Goal: Task Accomplishment & Management: Complete application form

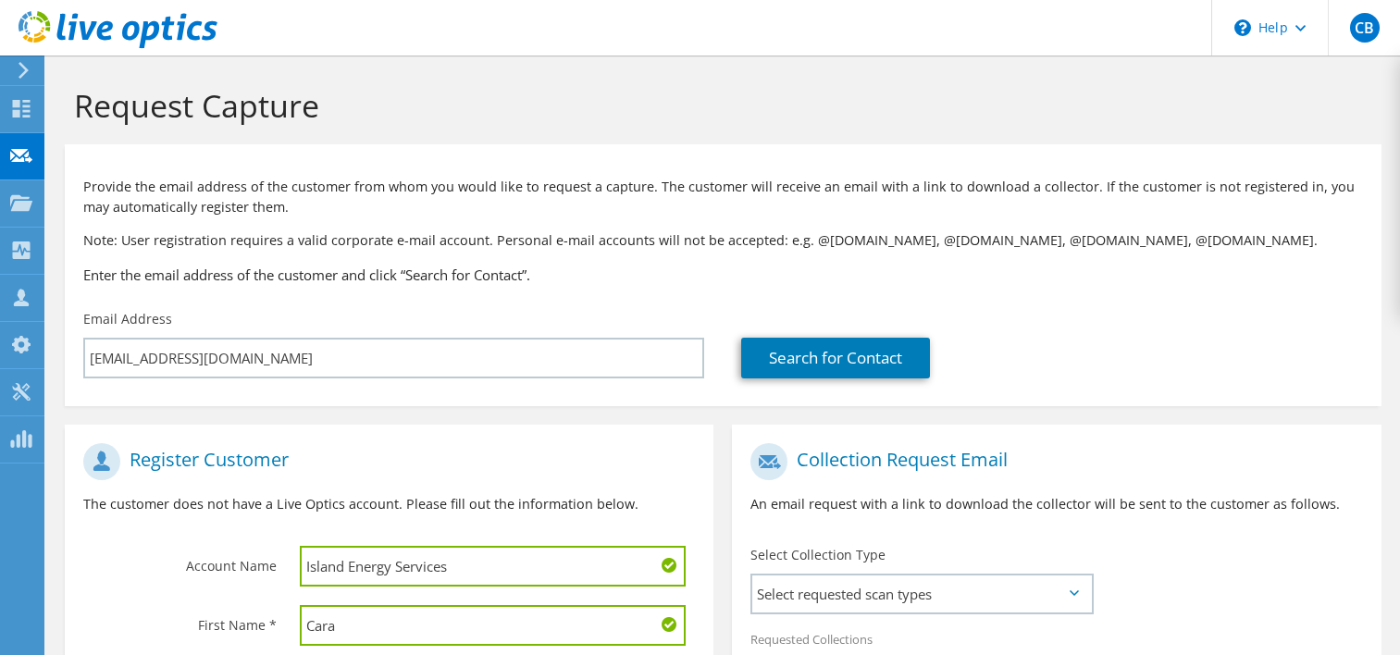
scroll to position [378, 0]
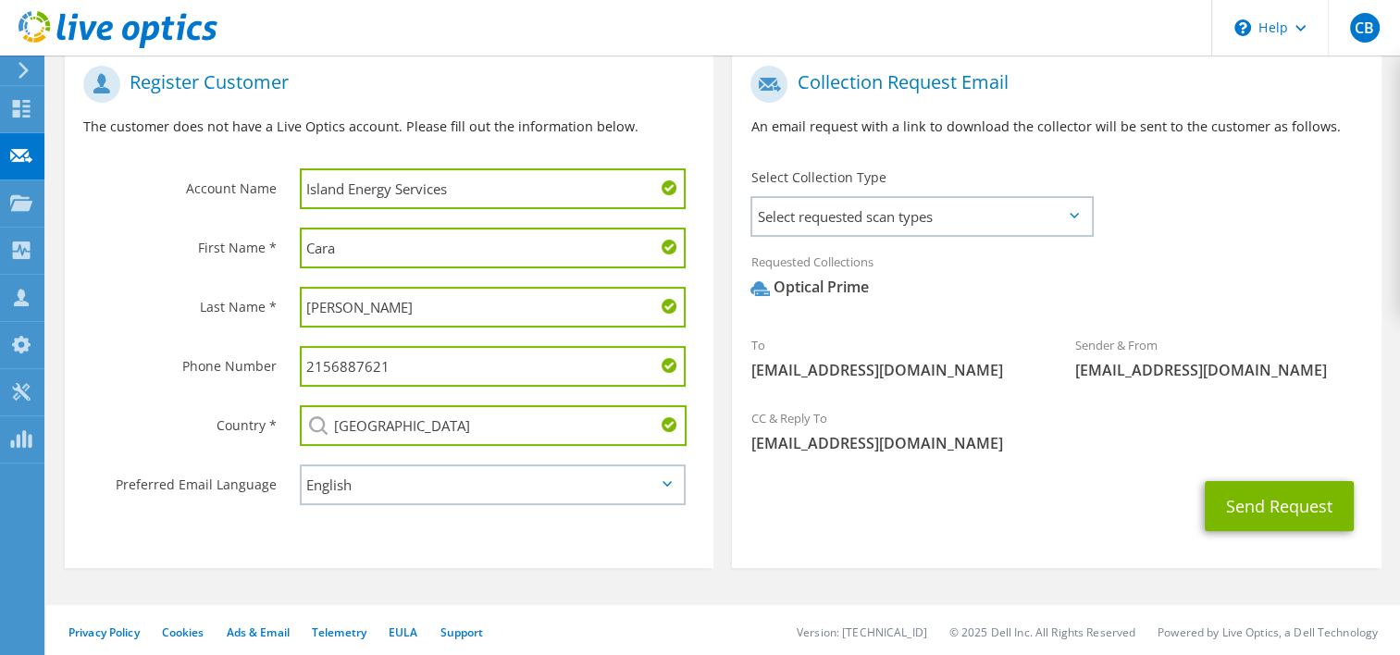
drag, startPoint x: 401, startPoint y: 229, endPoint x: 252, endPoint y: 233, distance: 149.1
click at [252, 233] on div "First Name * Cara" at bounding box center [389, 247] width 649 height 59
type input "Jeffrey"
click at [322, 316] on input "Brett" at bounding box center [493, 307] width 387 height 41
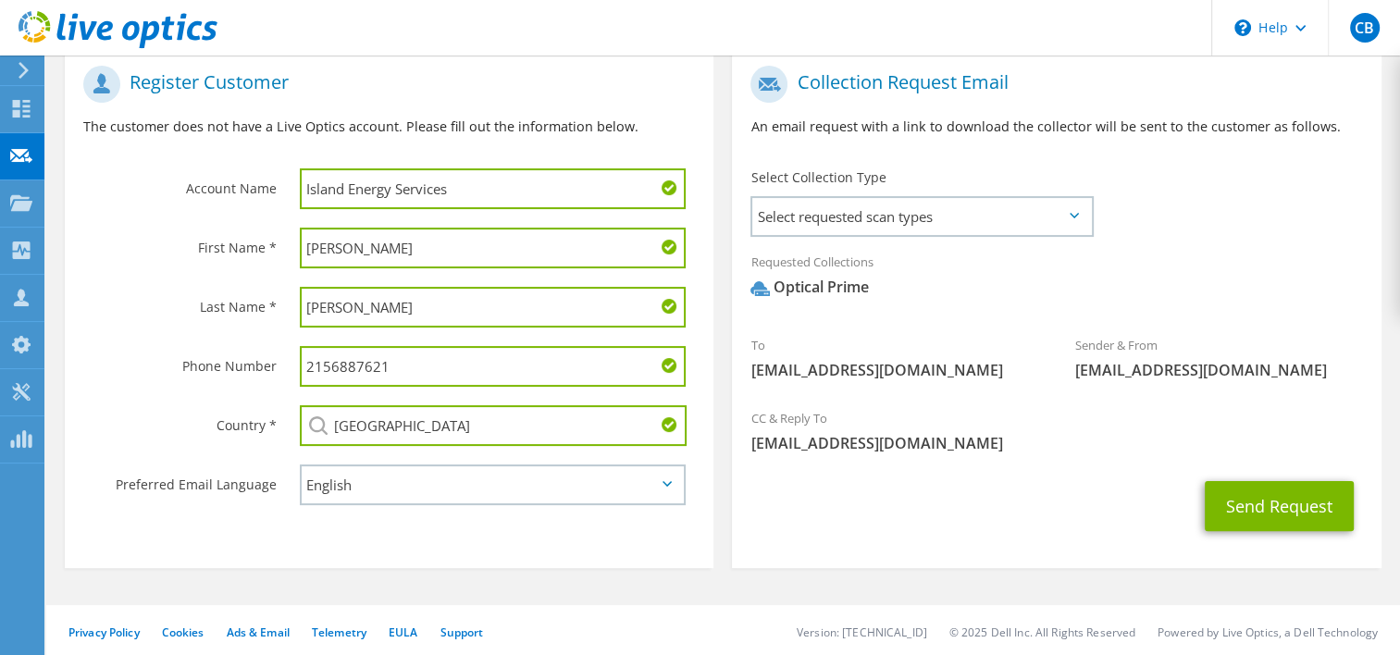
click at [322, 316] on input "Brett" at bounding box center [493, 307] width 387 height 41
type input "Tagaca"
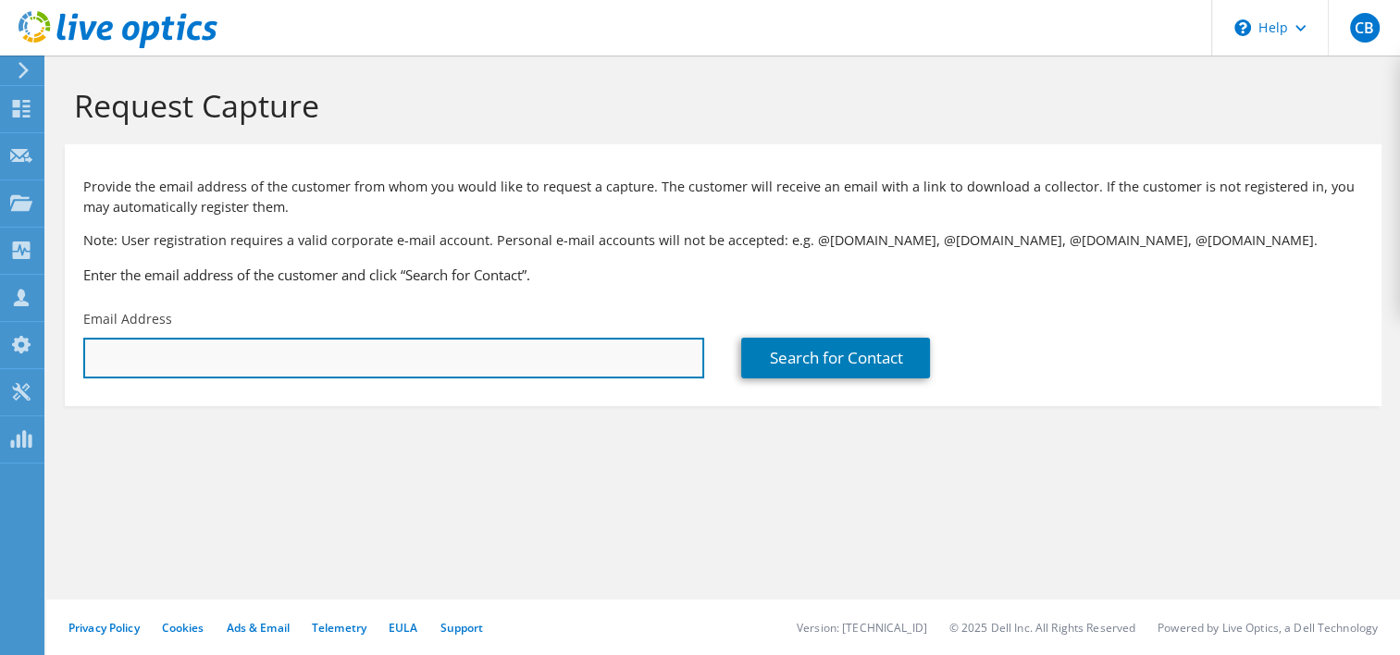
click at [390, 347] on input "text" at bounding box center [393, 358] width 621 height 41
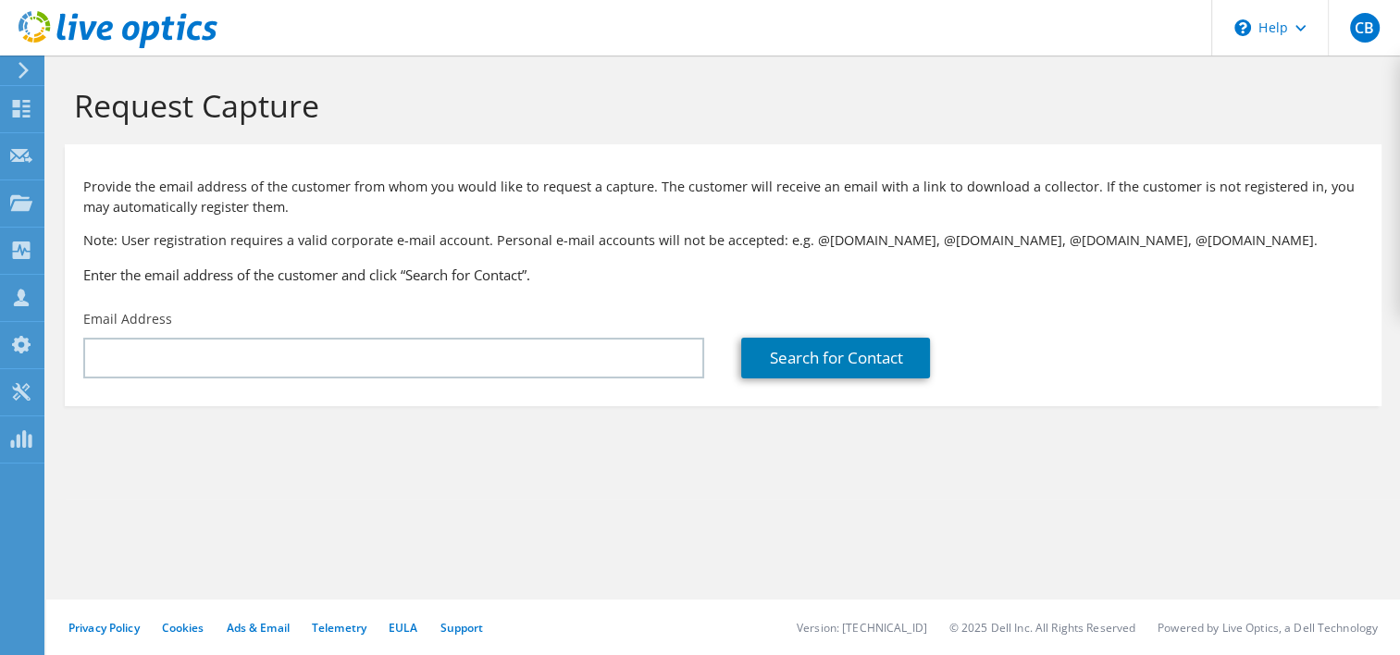
click at [229, 331] on div "Email Address" at bounding box center [394, 344] width 658 height 87
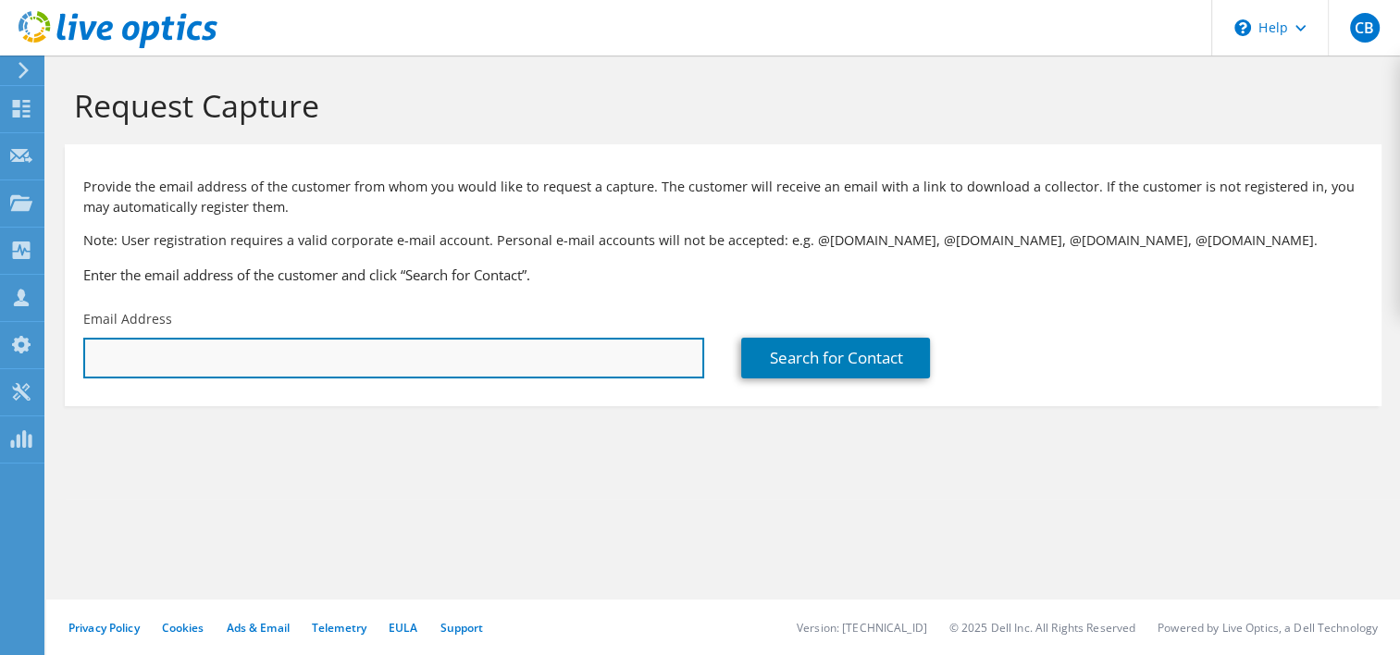
click at [229, 360] on input "text" at bounding box center [393, 358] width 621 height 41
paste input "Tagaca, Jeffrey <jtagaca@islandenergyservices.com>"
drag, startPoint x: 193, startPoint y: 362, endPoint x: 71, endPoint y: 355, distance: 122.3
click at [73, 355] on div "Email Address Tagaca, Jeffrey <jtagaca@islandenergyservices.com>" at bounding box center [394, 344] width 658 height 87
click at [329, 363] on input "jtagaca@islandenergyservices.com>" at bounding box center [393, 358] width 621 height 41
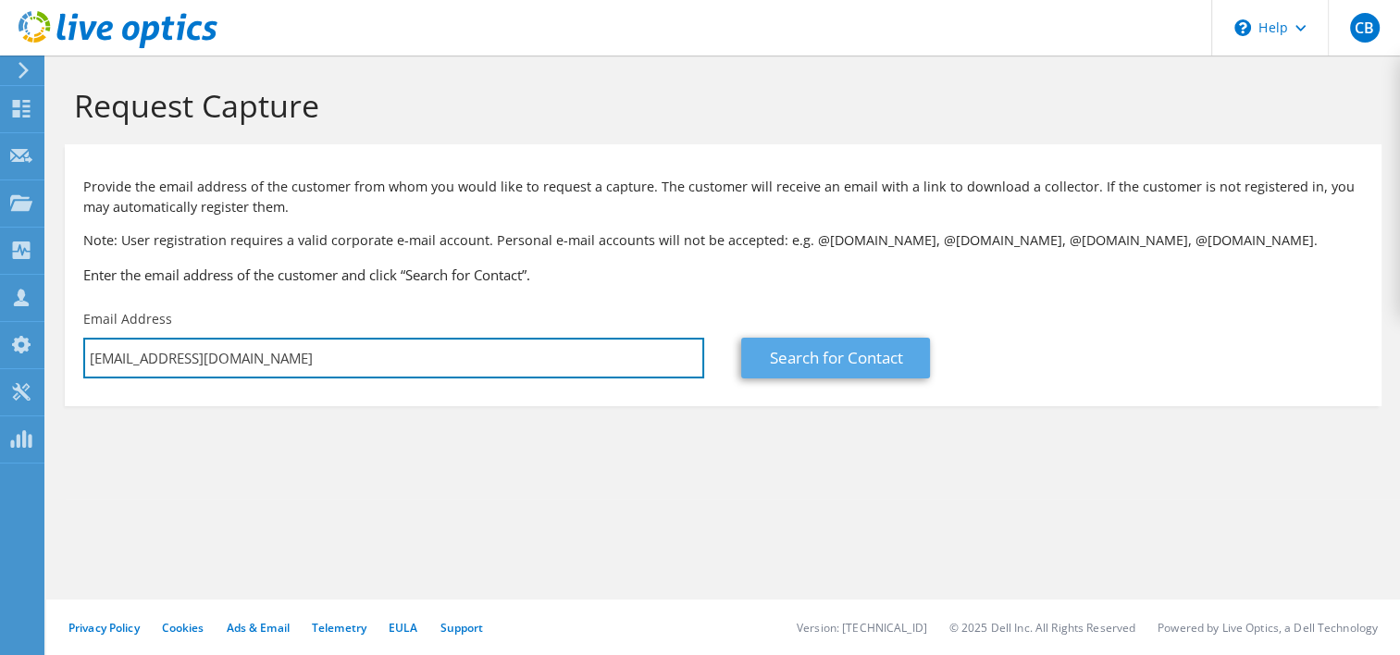
type input "jtagaca@islandenergyservices.com"
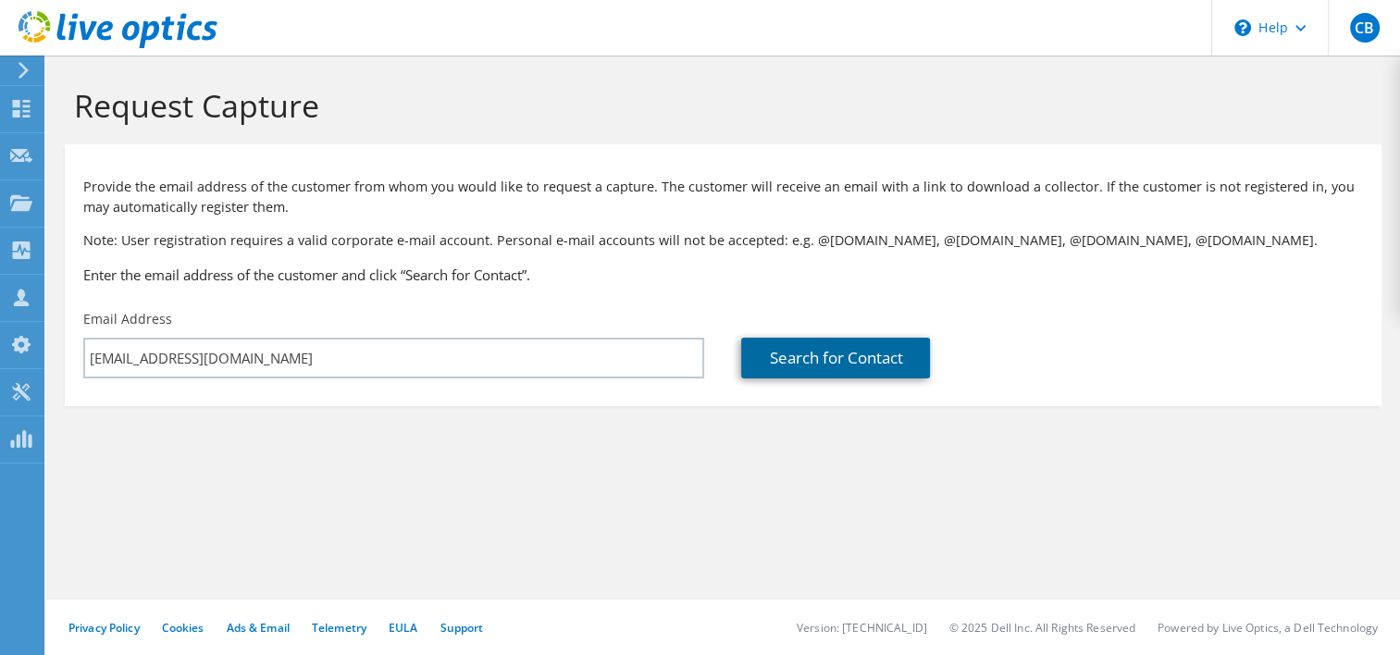
click at [781, 348] on link "Search for Contact" at bounding box center [835, 358] width 189 height 41
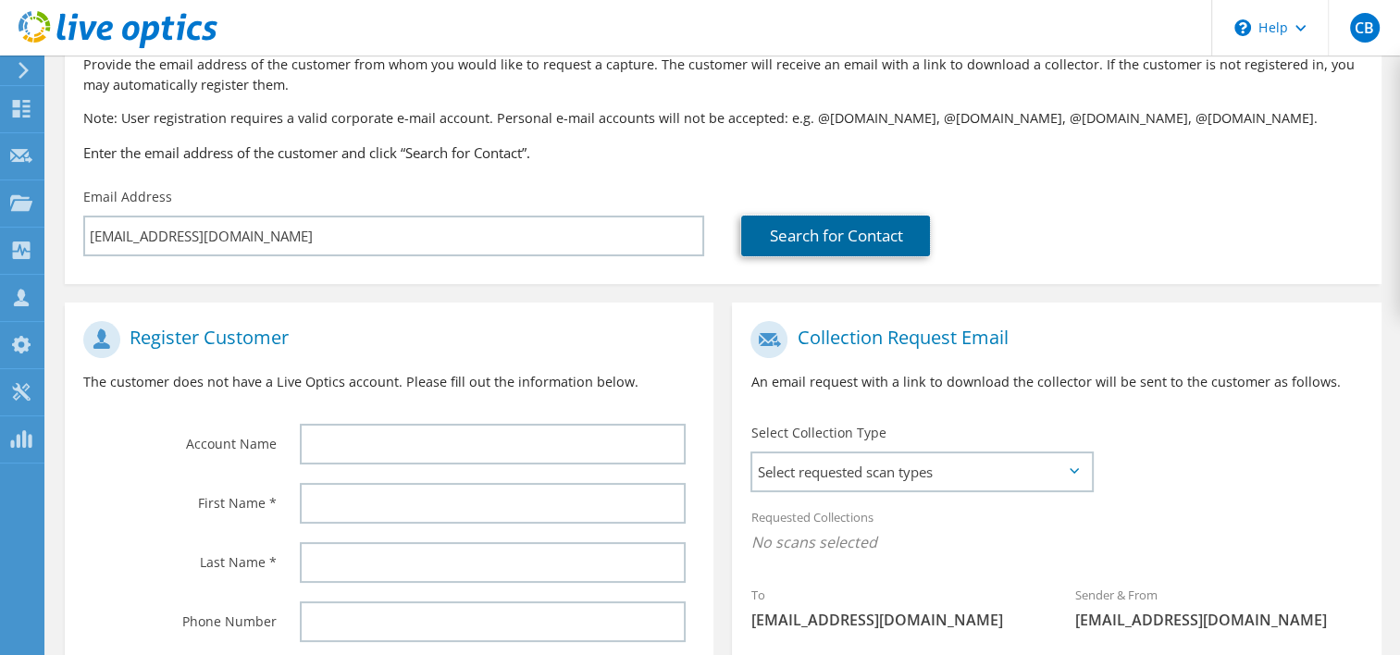
scroll to position [185, 0]
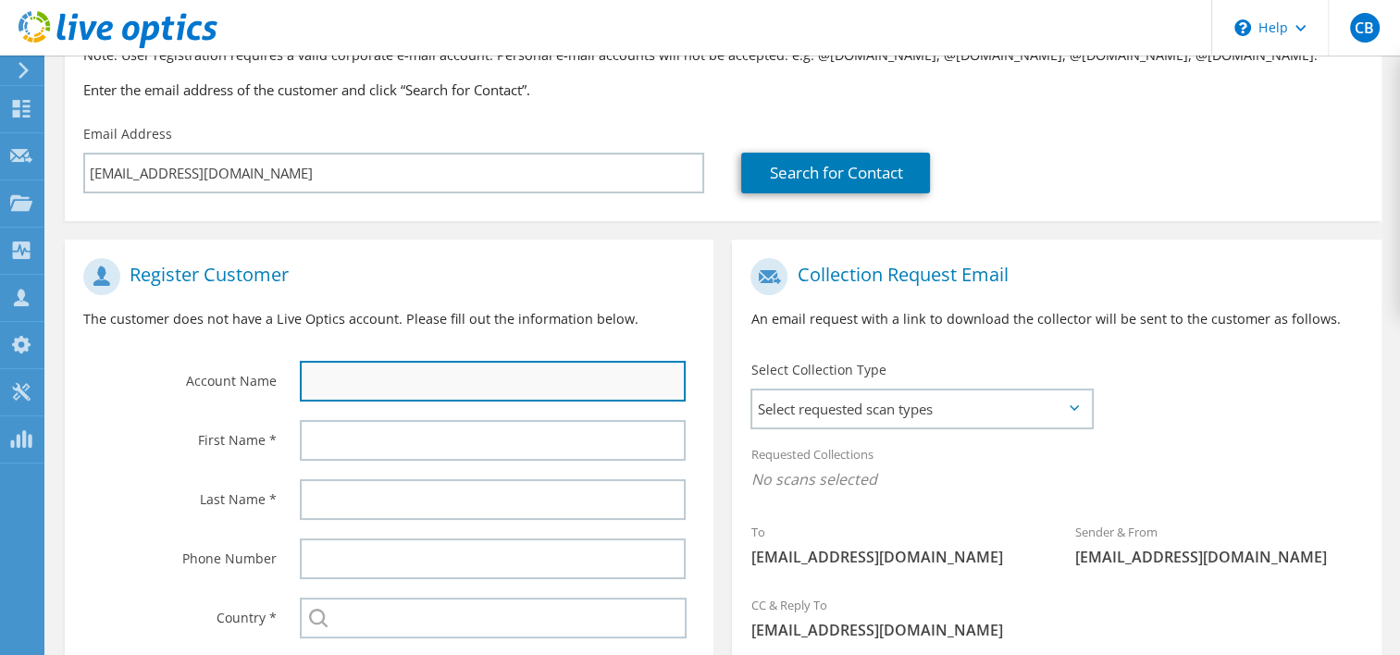
click at [386, 368] on input "text" at bounding box center [493, 381] width 387 height 41
type input "Island Energy Services"
type input "Jeffrey"
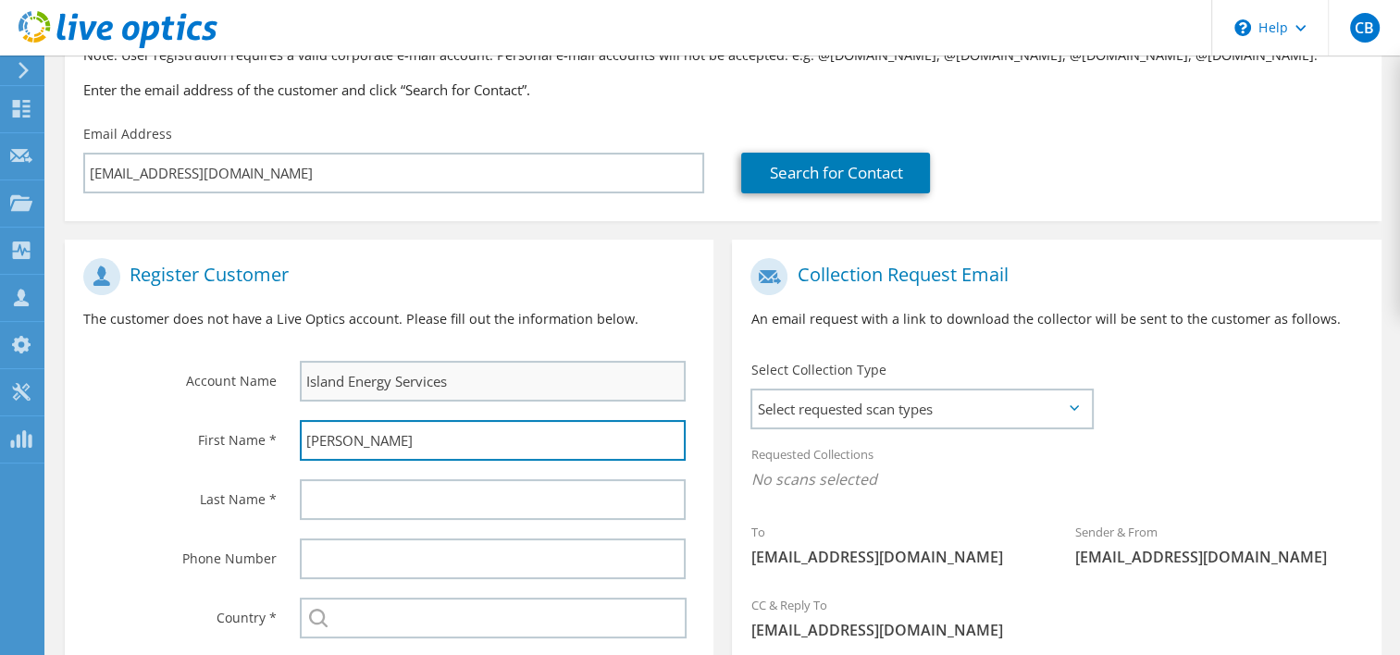
type input "Tagaca"
type input "2156887621"
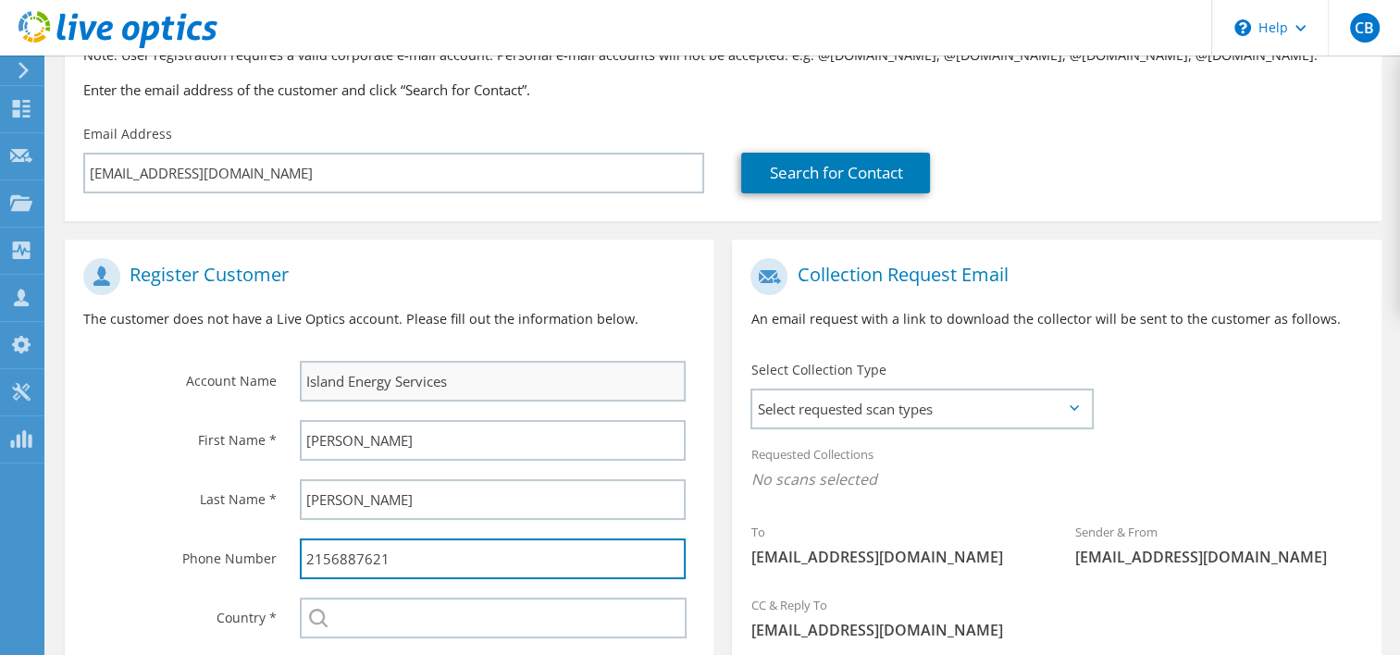
type input "[GEOGRAPHIC_DATA]"
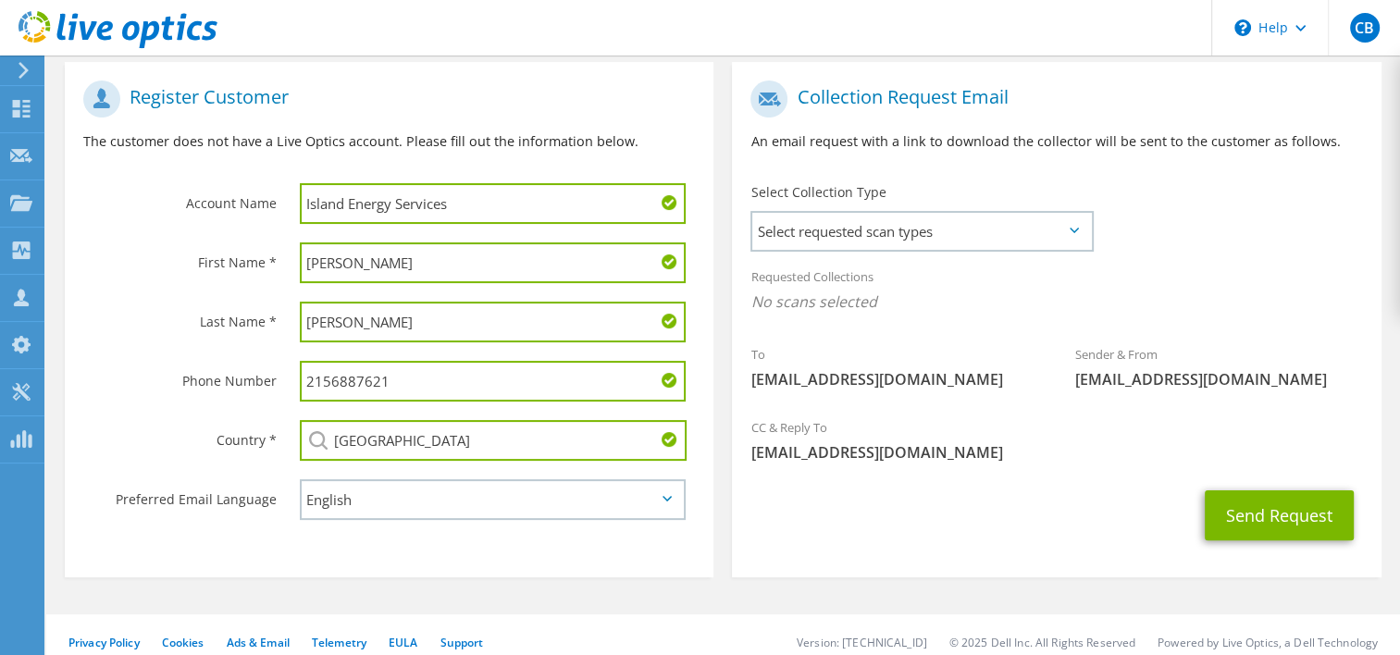
scroll to position [370, 0]
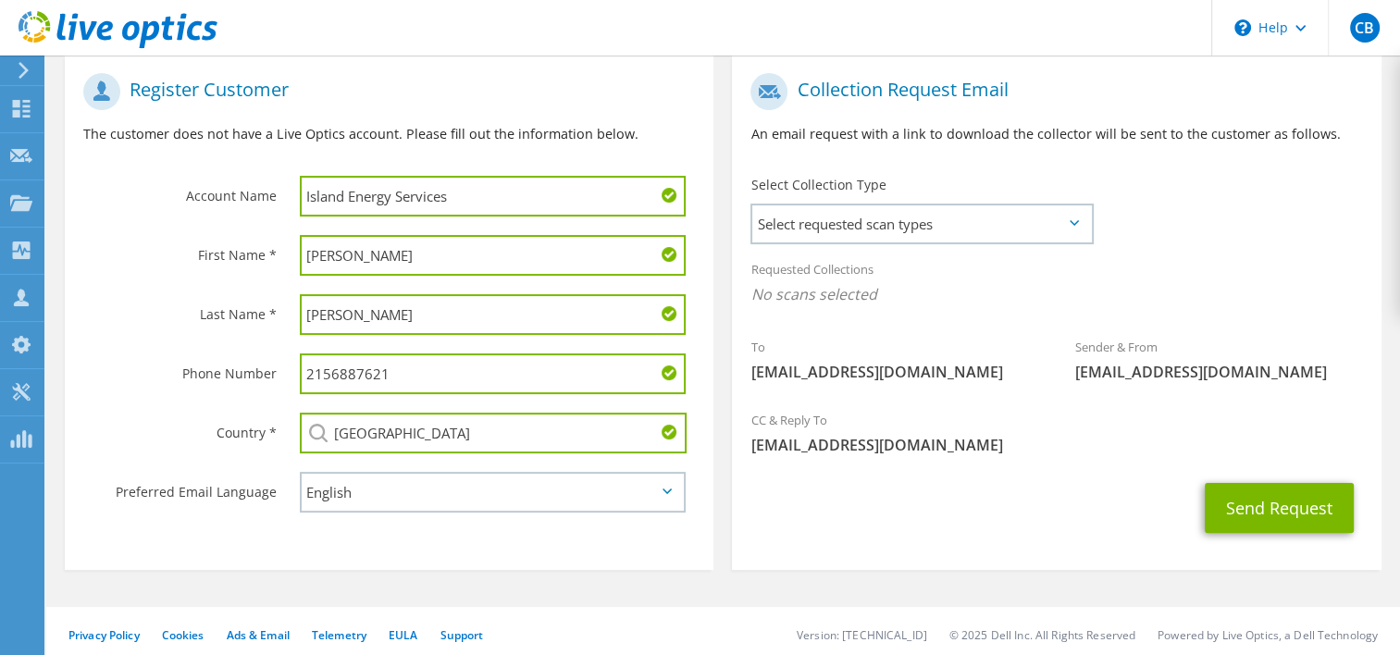
click at [396, 383] on input "2156887621" at bounding box center [493, 374] width 387 height 41
click at [396, 382] on input "2156887621" at bounding box center [493, 374] width 387 height 41
paste input "(808) 590-1317"
type input "(808) 590-1317"
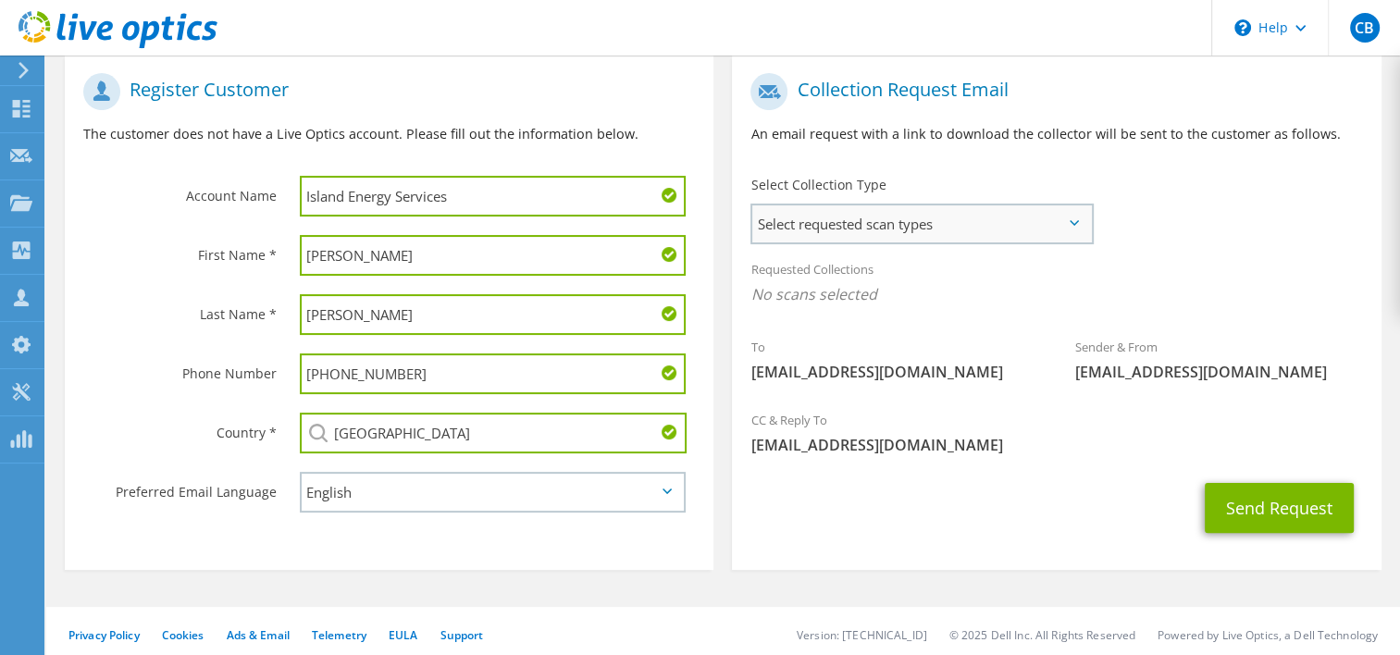
click at [857, 214] on span "Select requested scan types" at bounding box center [921, 223] width 338 height 37
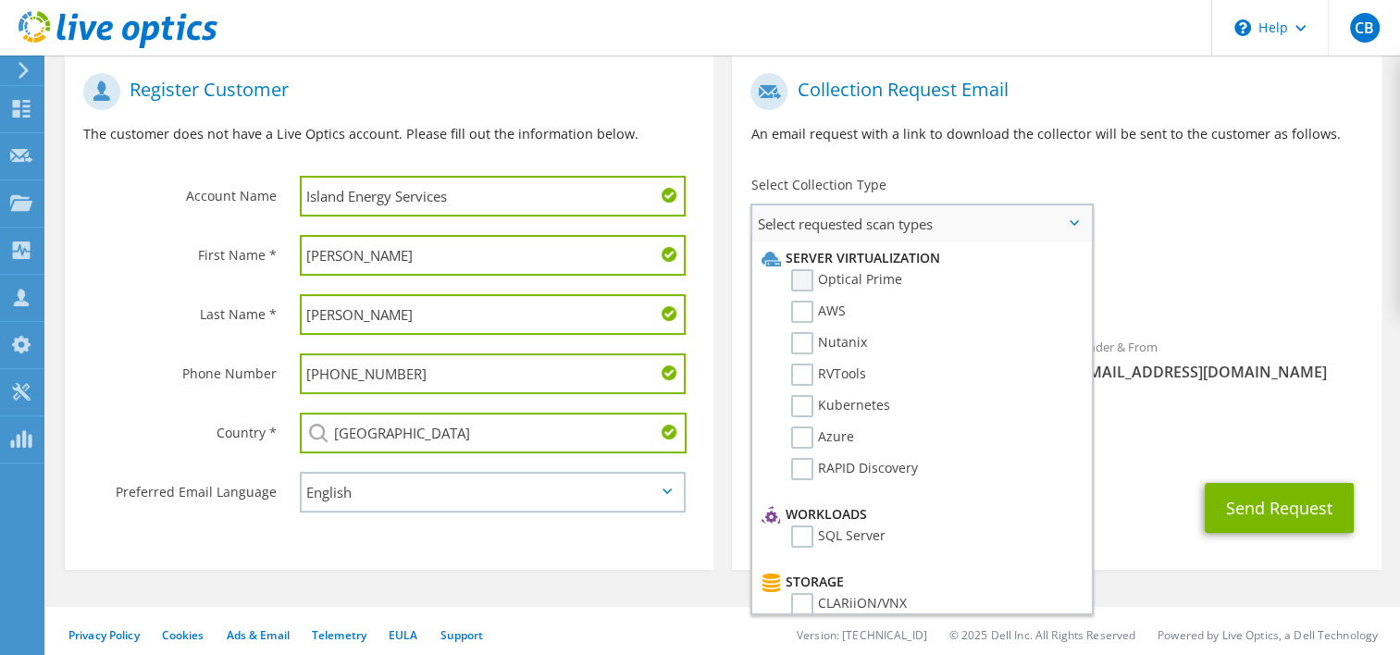
click at [806, 269] on label "Optical Prime" at bounding box center [846, 280] width 111 height 22
click at [0, 0] on input "Optical Prime" at bounding box center [0, 0] width 0 height 0
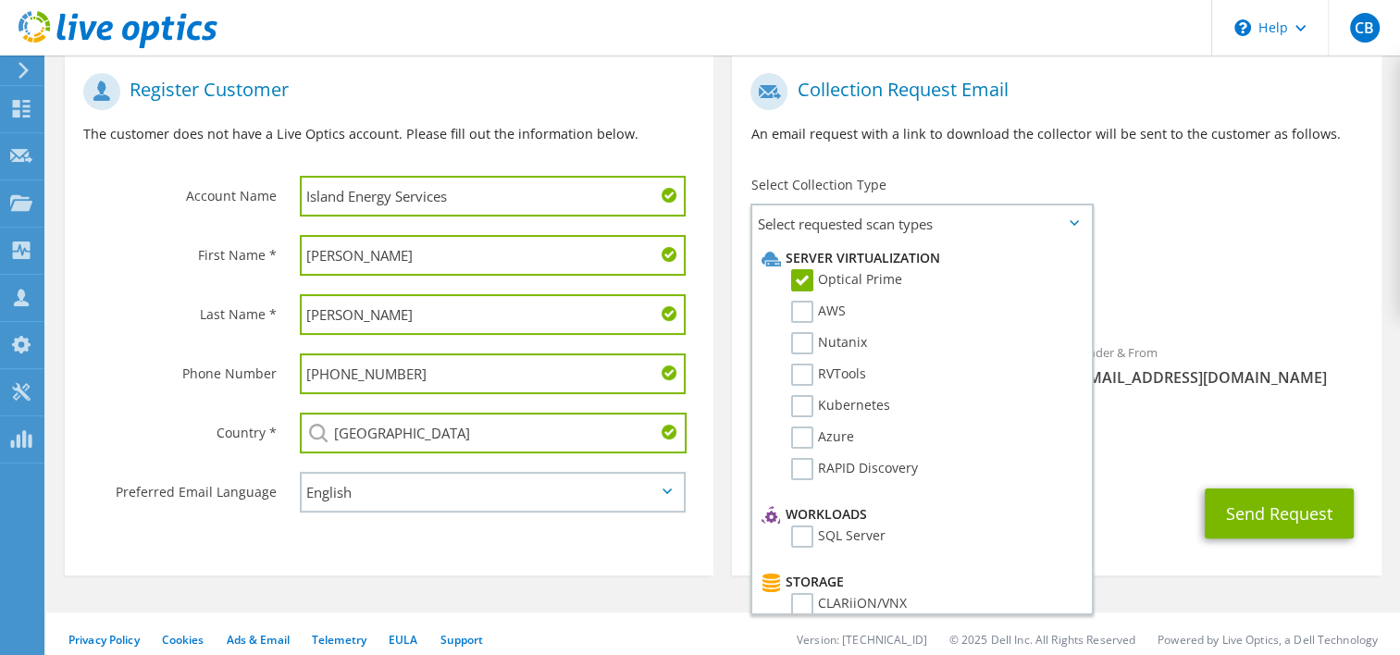
drag, startPoint x: 1195, startPoint y: 194, endPoint x: 1170, endPoint y: 221, distance: 36.7
click at [1194, 196] on div "To jtagaca@islandenergyservices.com Sender & From liveoptics@liveoptics.com" at bounding box center [1056, 235] width 649 height 342
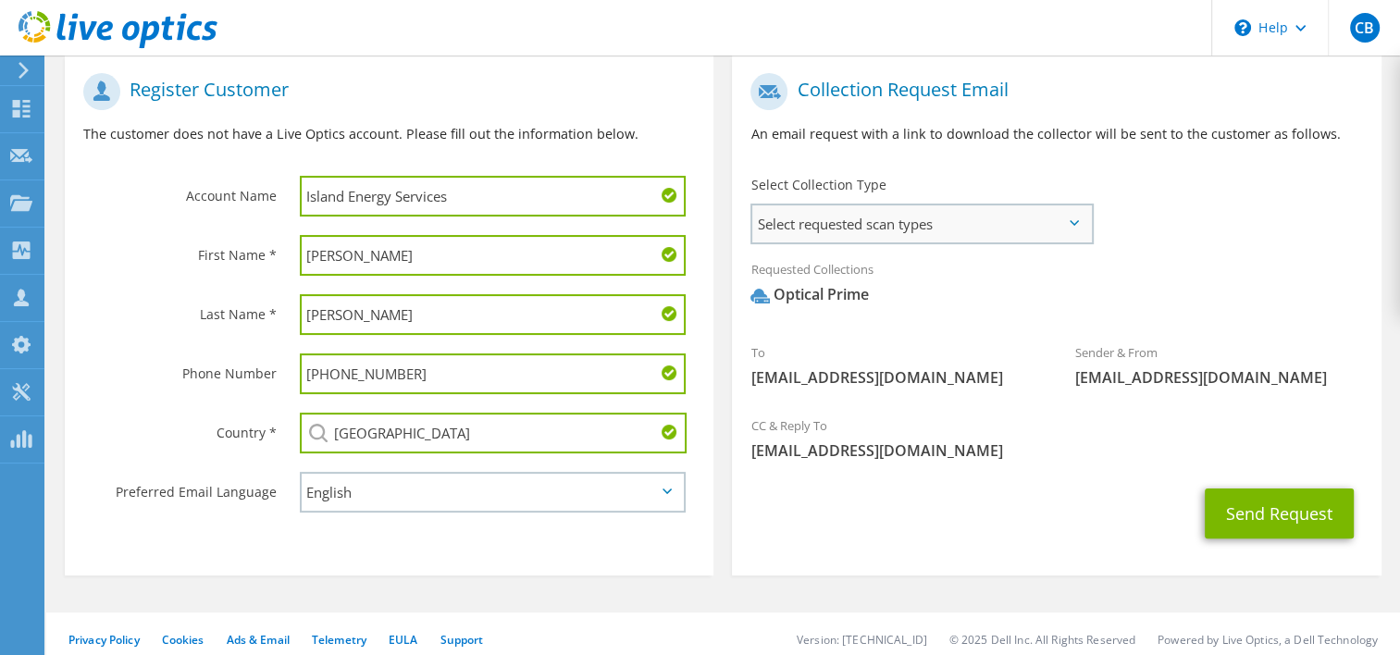
click at [1073, 228] on span "Select requested scan types" at bounding box center [921, 223] width 338 height 37
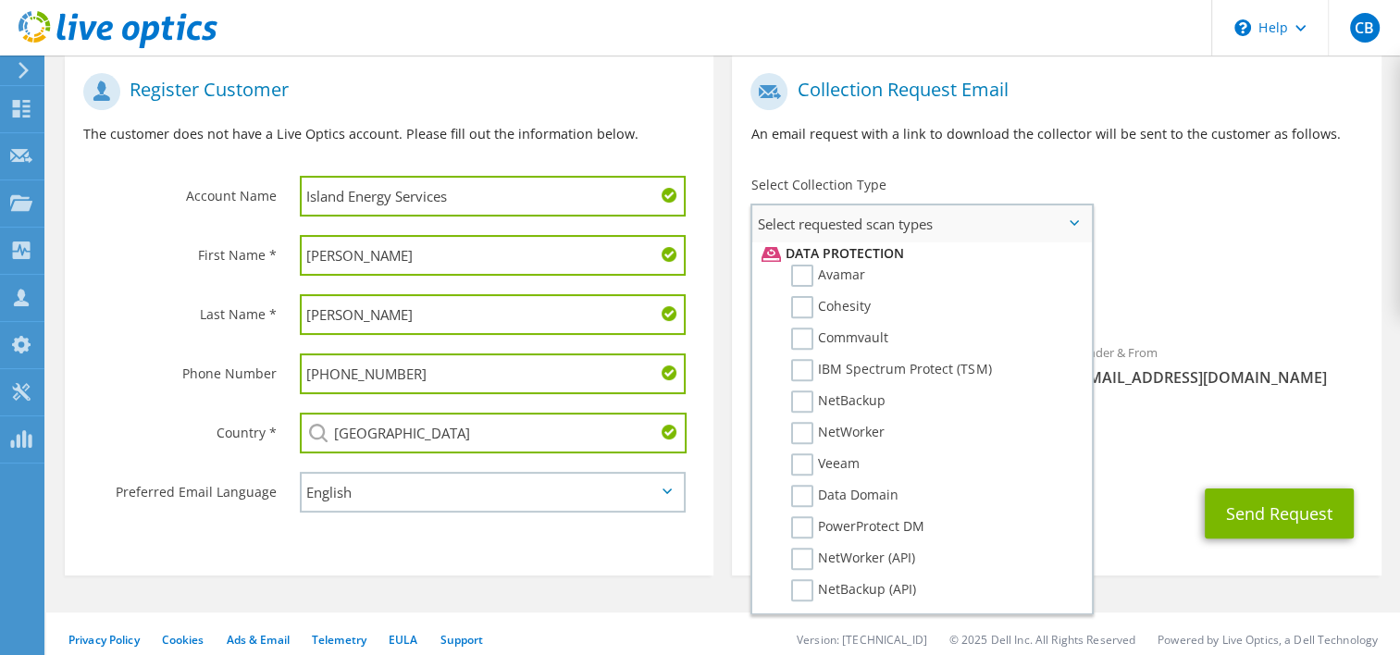
scroll to position [833, 0]
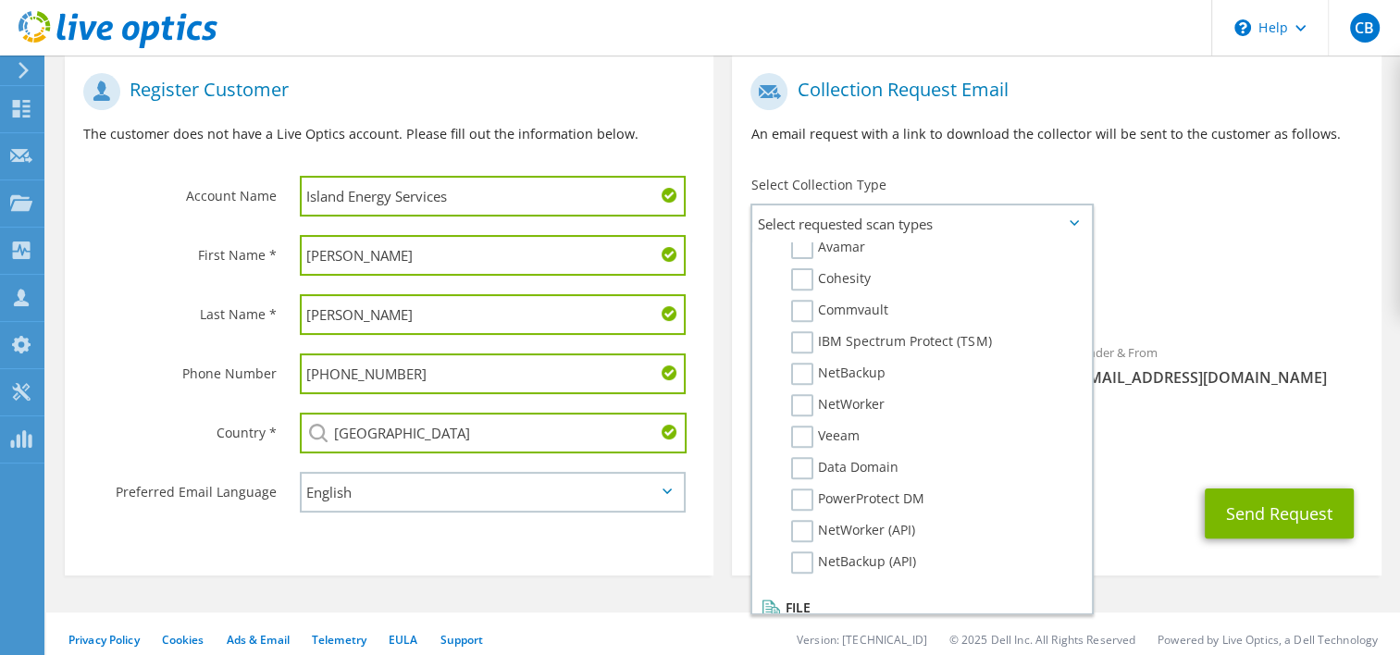
click at [1248, 174] on div "To jtagaca@islandenergyservices.com Sender & From liveoptics@liveoptics.com" at bounding box center [1056, 235] width 649 height 342
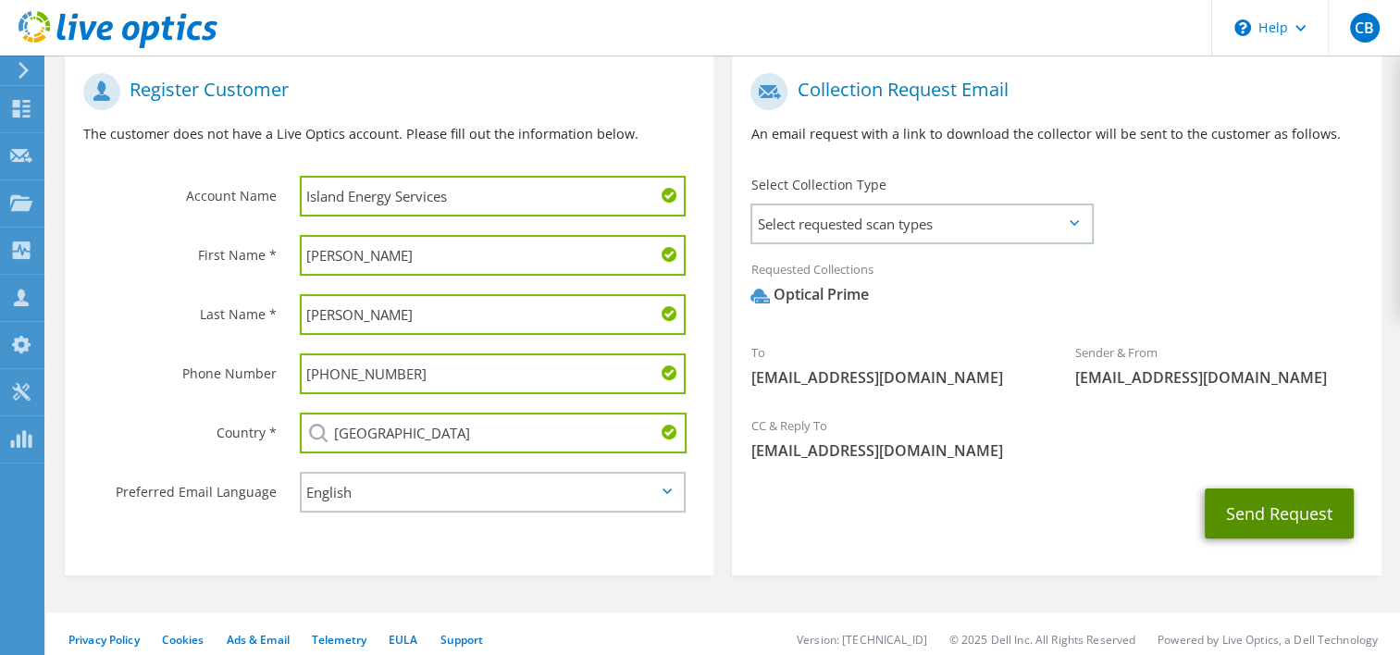
click at [1268, 511] on button "Send Request" at bounding box center [1279, 514] width 149 height 50
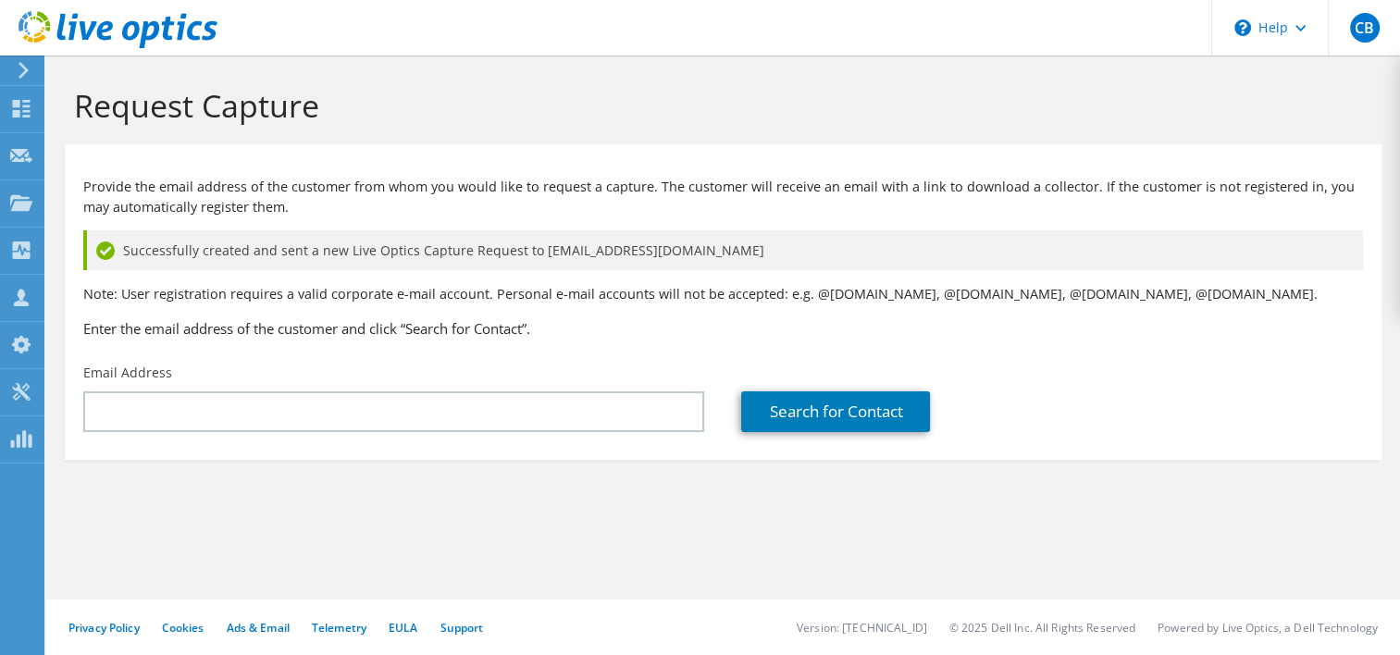
click at [17, 64] on icon at bounding box center [24, 70] width 14 height 17
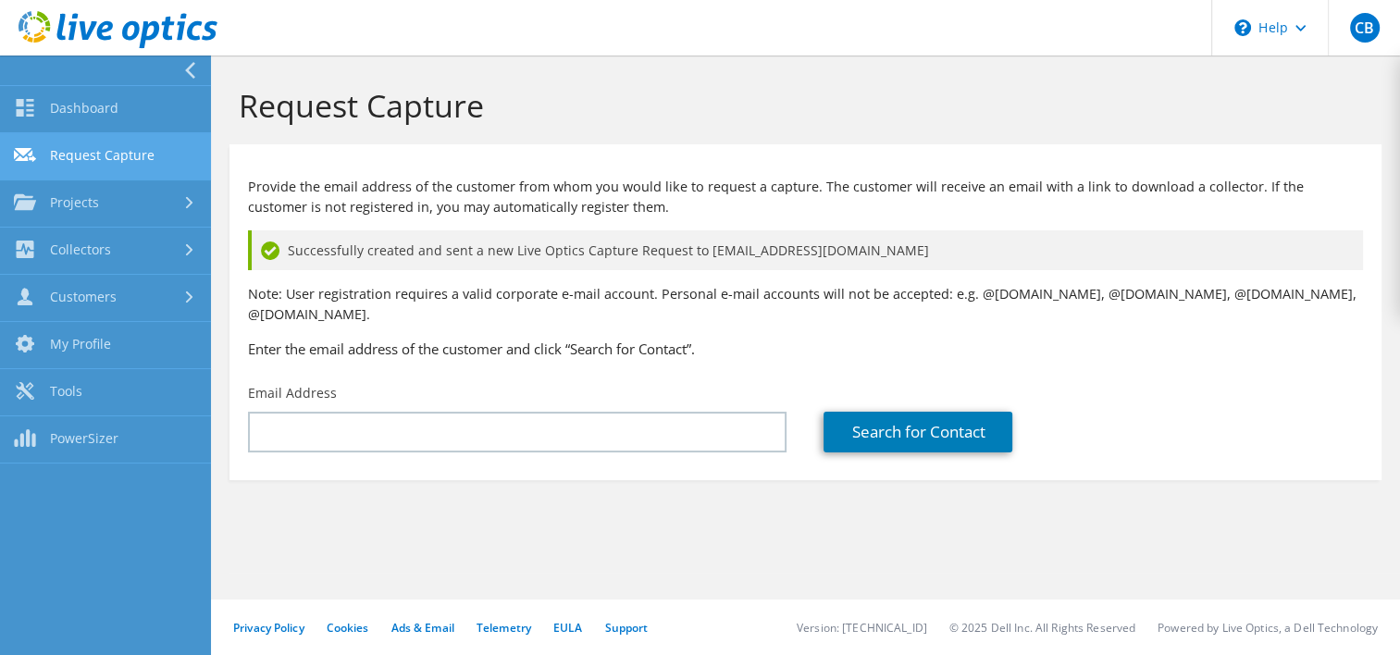
click at [176, 157] on link "Request Capture" at bounding box center [105, 156] width 211 height 47
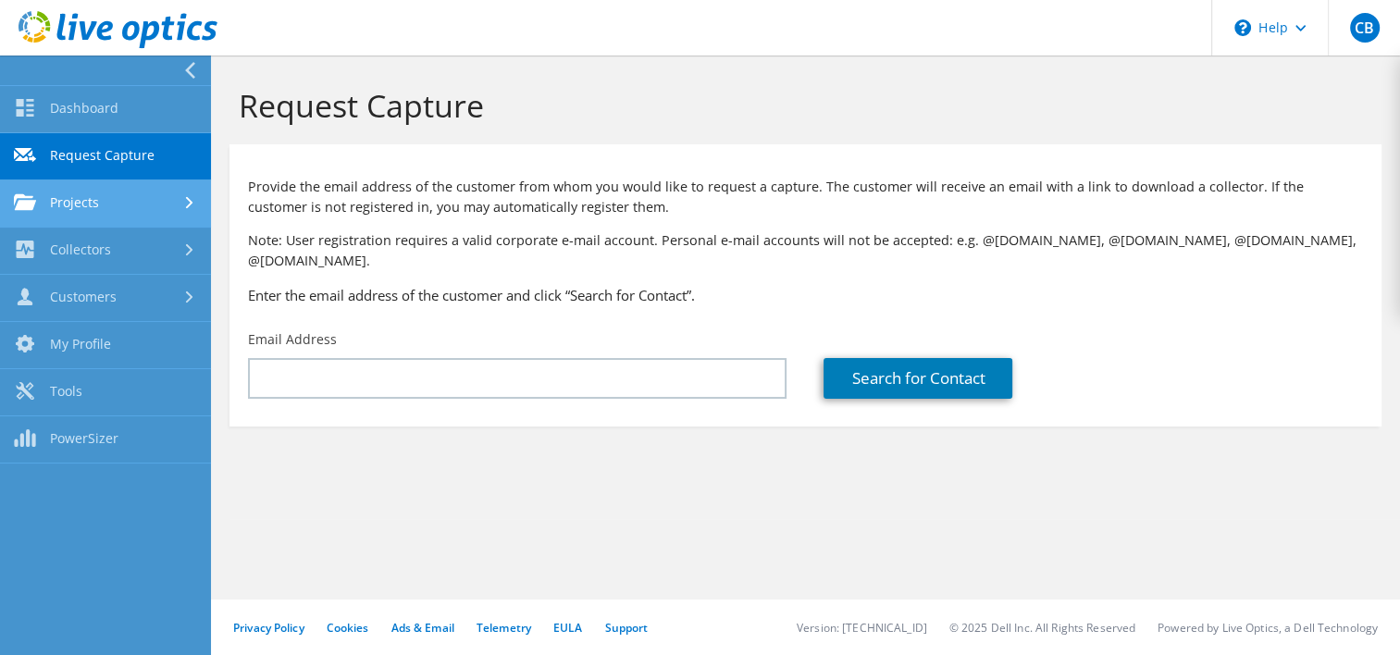
click at [177, 215] on link "Projects" at bounding box center [105, 203] width 211 height 47
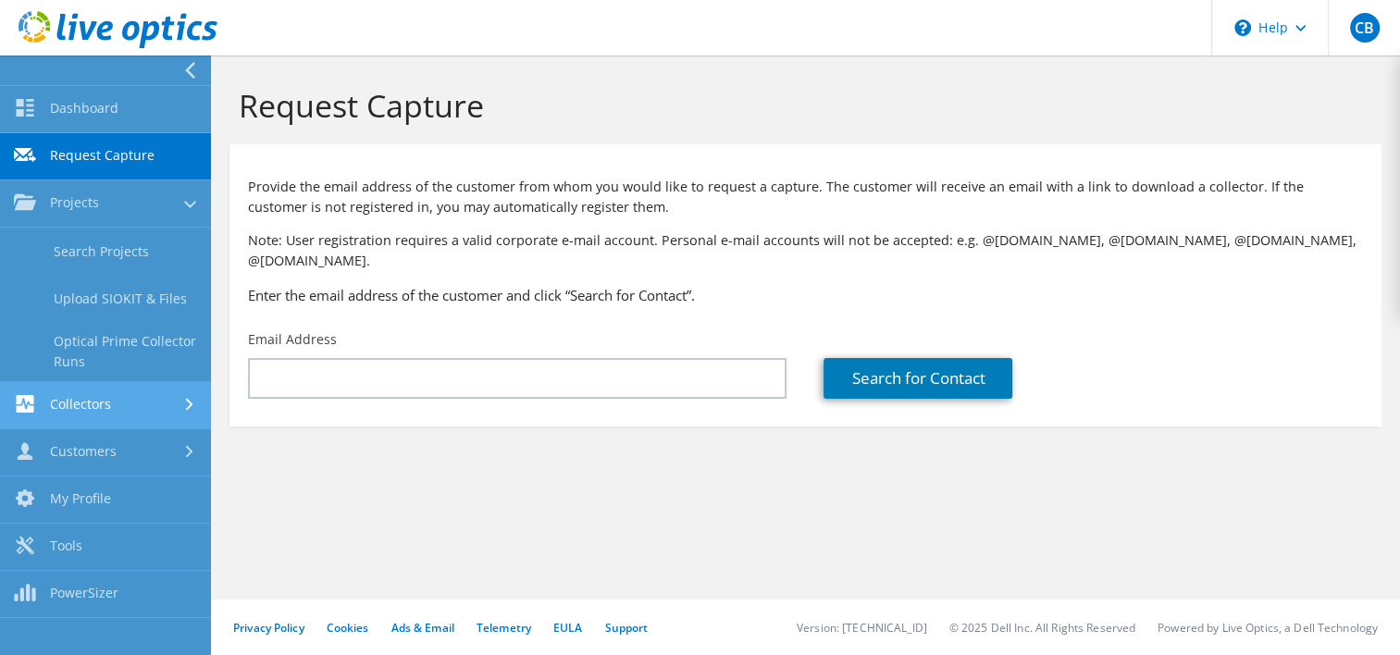
click at [139, 418] on link "Collectors" at bounding box center [105, 405] width 211 height 47
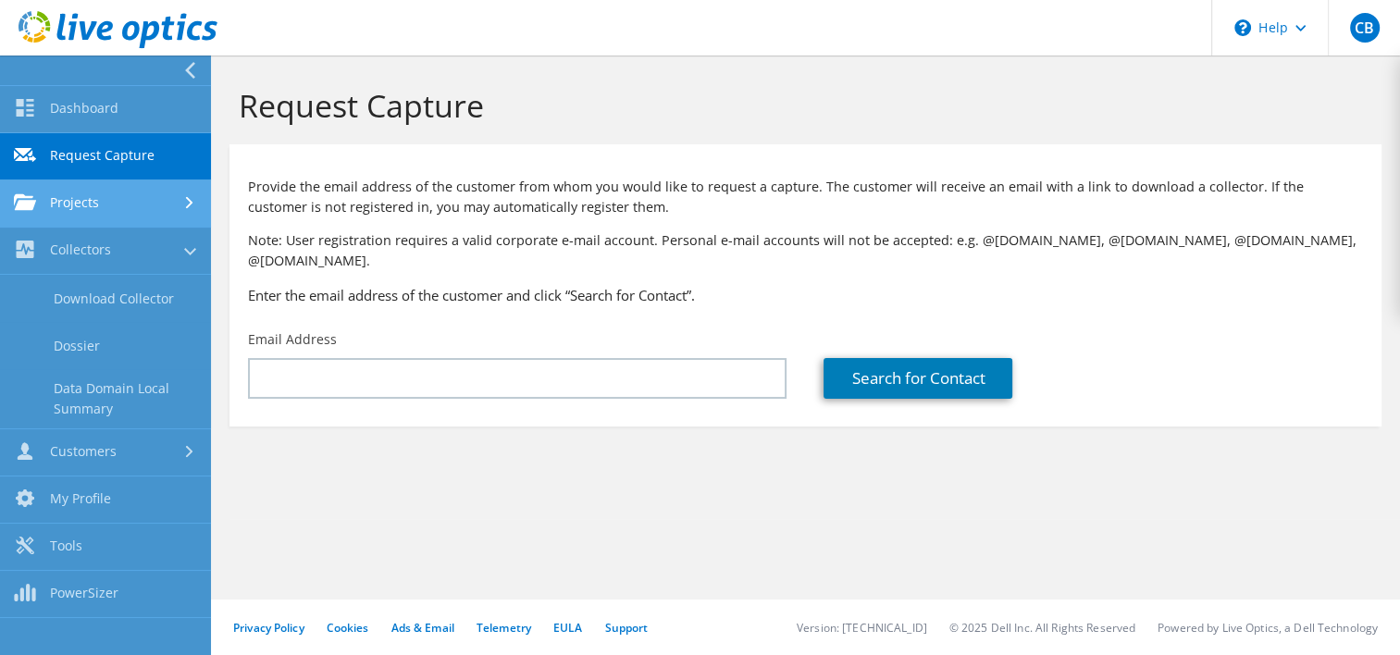
click at [134, 219] on link "Projects" at bounding box center [105, 203] width 211 height 47
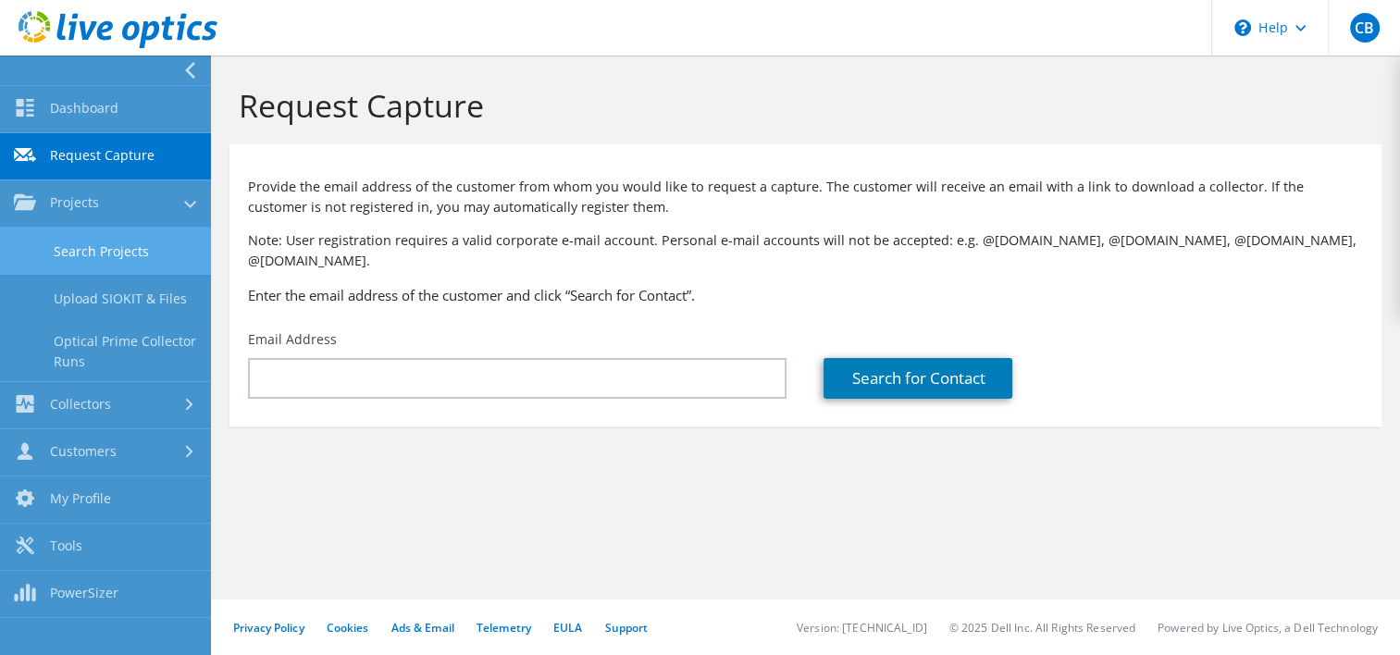
click at [145, 252] on link "Search Projects" at bounding box center [105, 251] width 211 height 47
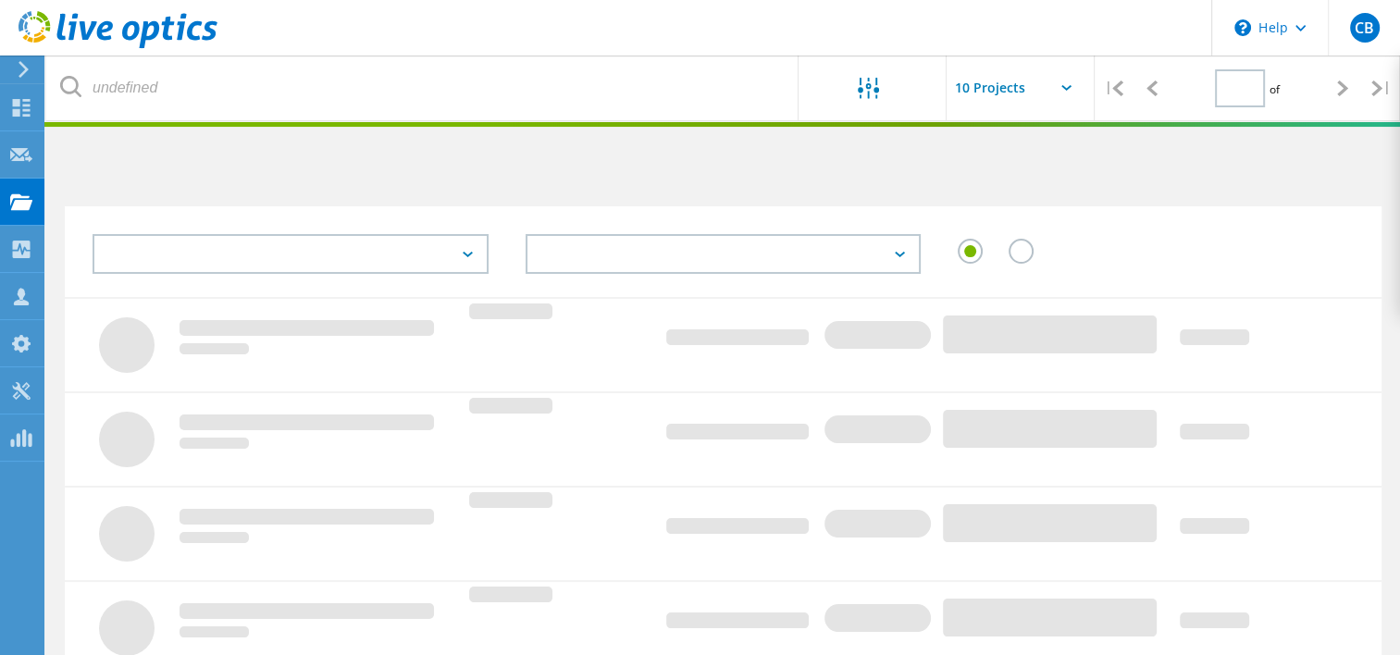
type input "1"
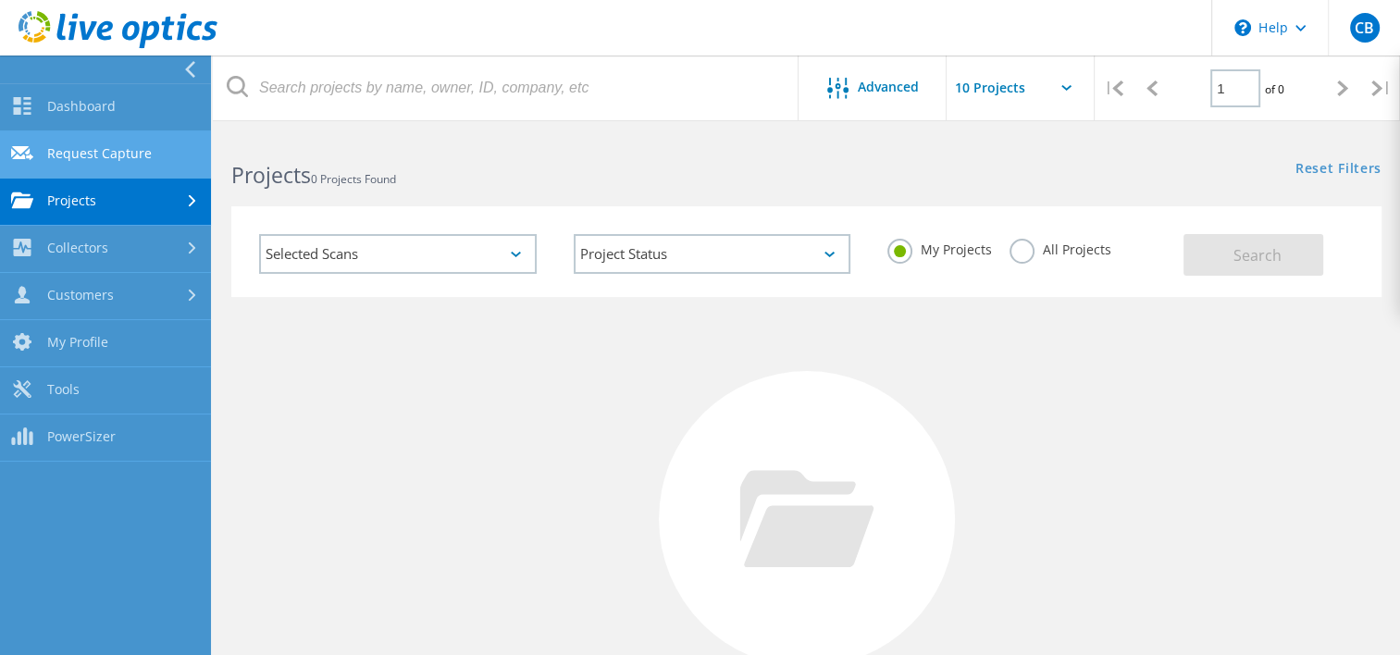
drag, startPoint x: 76, startPoint y: 122, endPoint x: 81, endPoint y: 133, distance: 12.4
click at [76, 123] on link "Dashboard" at bounding box center [105, 107] width 211 height 47
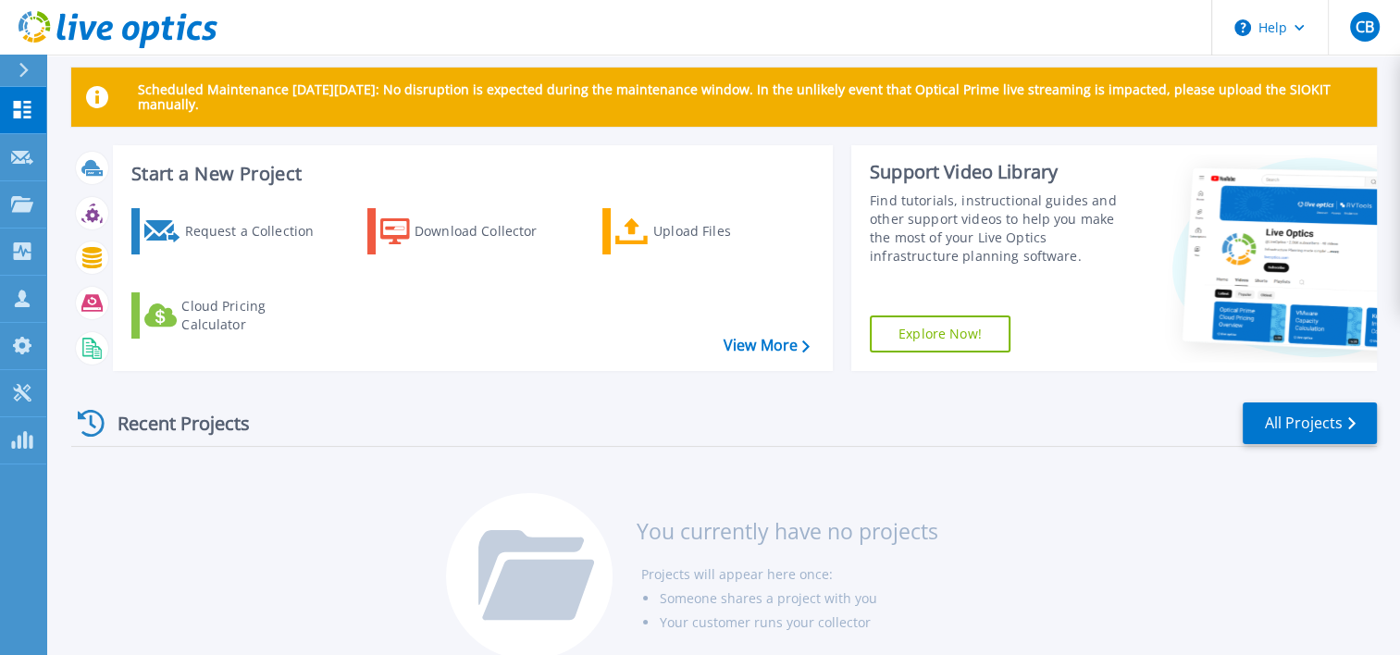
drag, startPoint x: 1151, startPoint y: 451, endPoint x: 1158, endPoint y: 434, distance: 17.9
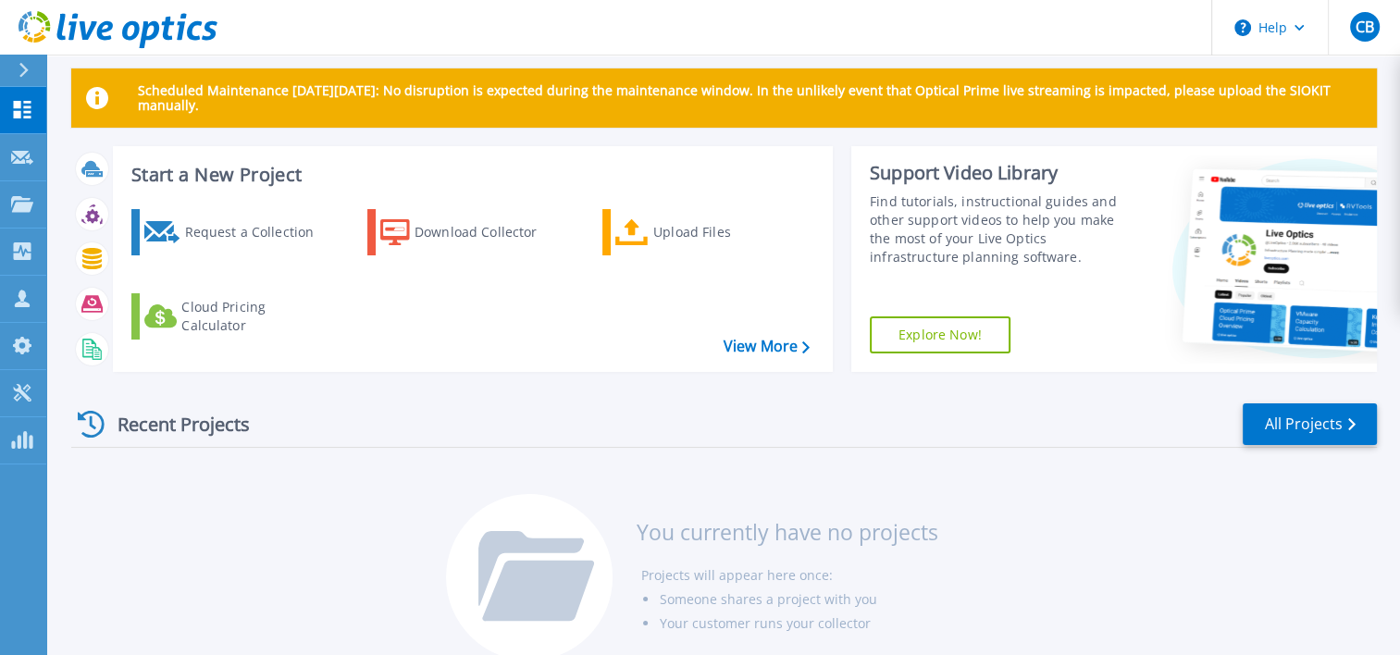
click at [1151, 448] on div "Recent Projects All Projects You currently have no projects Projects will appea…" at bounding box center [724, 533] width 1306 height 292
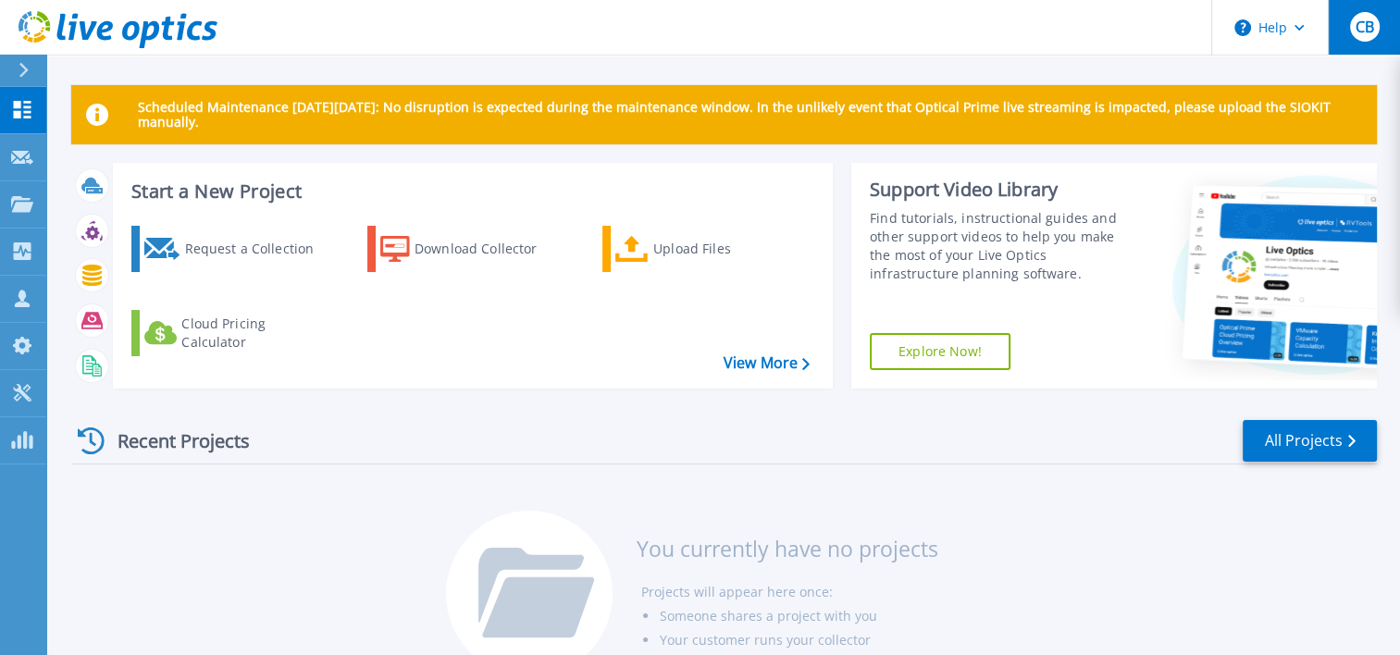
click at [1358, 13] on div "CB" at bounding box center [1365, 27] width 30 height 30
